Goal: Task Accomplishment & Management: Manage account settings

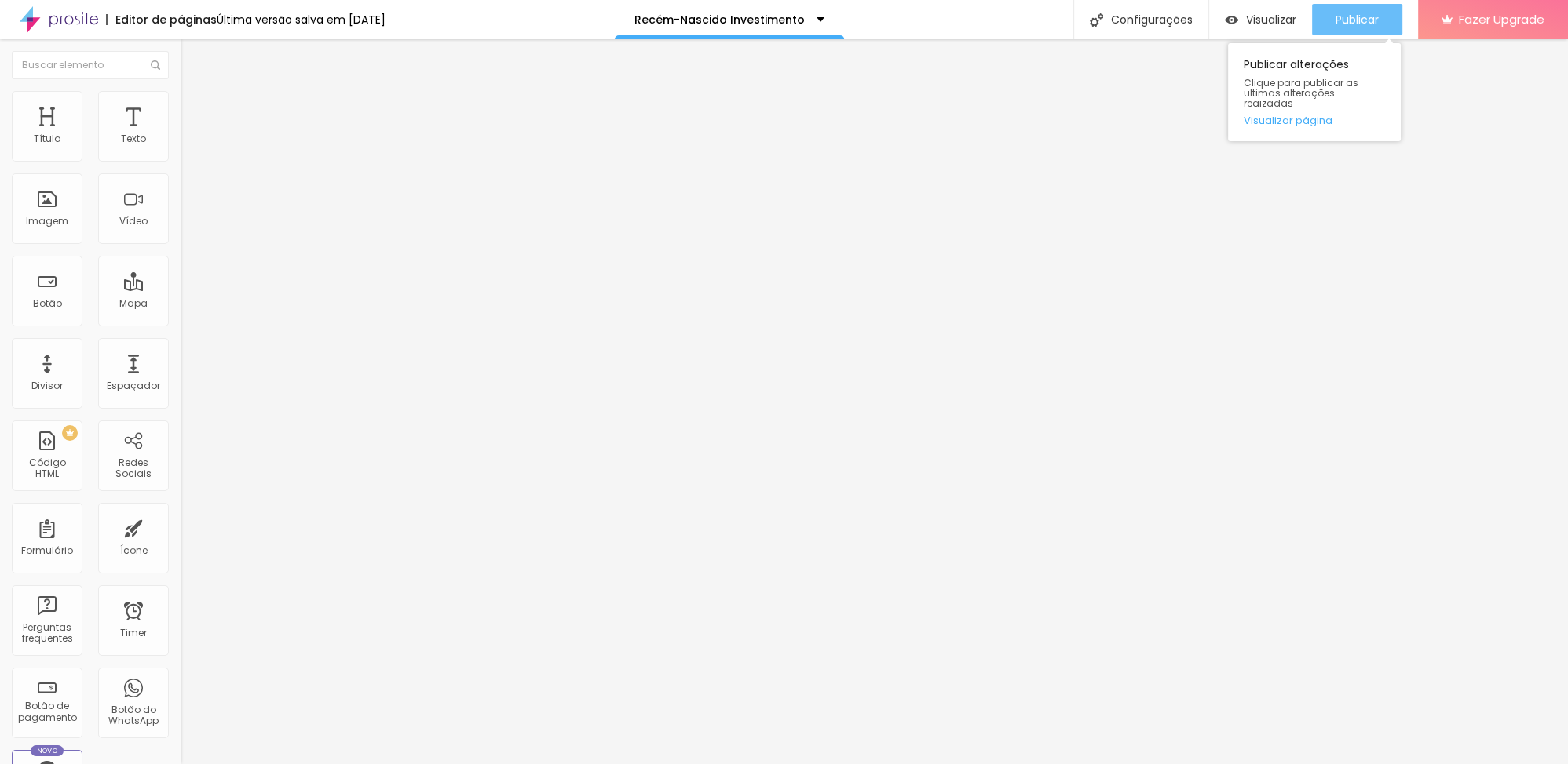
click at [1368, 8] on div "Publicar" at bounding box center [1356, 19] width 44 height 31
click at [1349, 25] on span "Publicar" at bounding box center [1356, 20] width 44 height 12
click at [1348, 20] on span "Publicar" at bounding box center [1356, 20] width 44 height 12
click at [1344, 14] on span "Publicar" at bounding box center [1356, 20] width 44 height 12
click at [1366, 9] on div "Publicar" at bounding box center [1356, 19] width 44 height 31
